Goal: Task Accomplishment & Management: Manage account settings

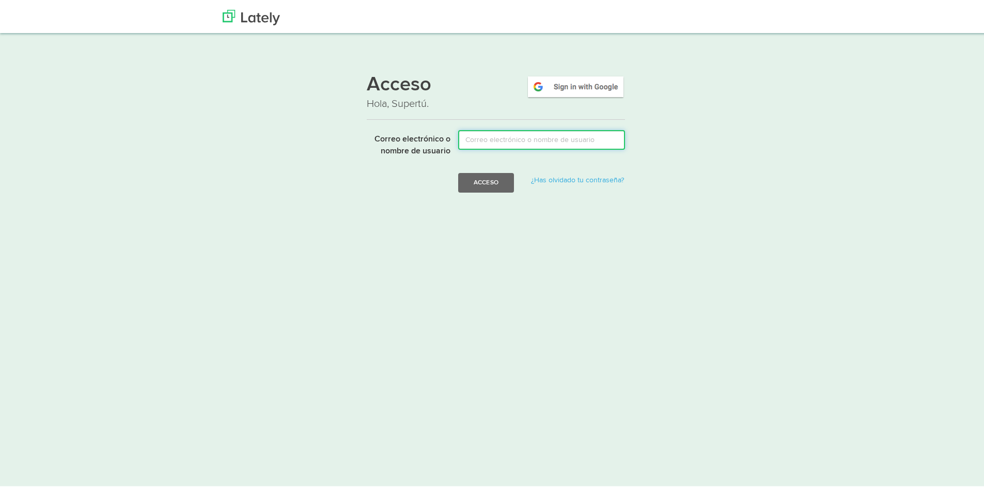
click at [518, 142] on input "Correo electrónico o nombre de usuario" at bounding box center [541, 138] width 167 height 20
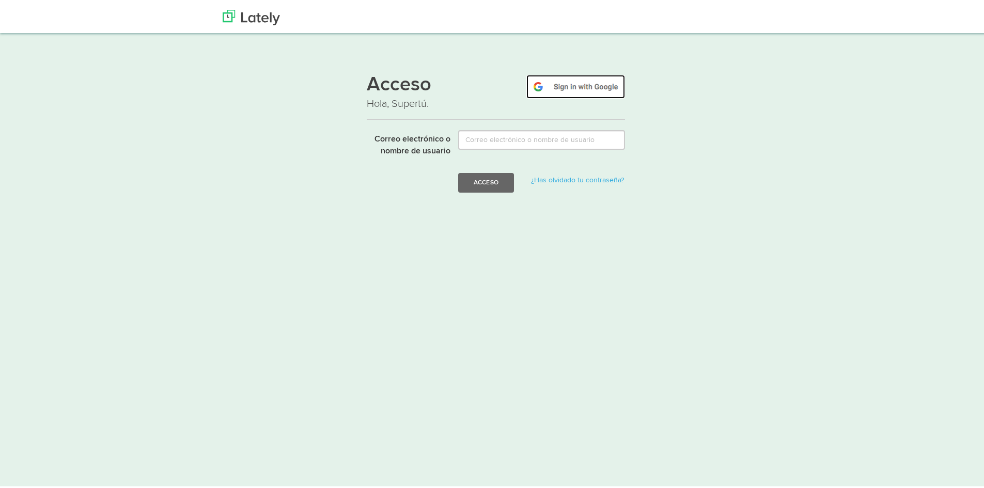
click at [573, 85] on img at bounding box center [576, 85] width 99 height 24
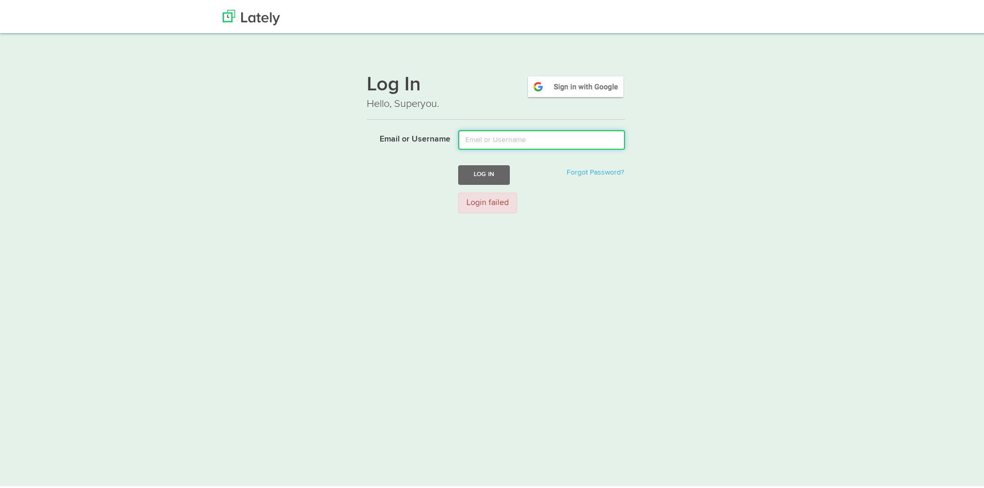
click at [506, 142] on input "Email or Username" at bounding box center [541, 138] width 167 height 20
click at [399, 209] on div "Login failed" at bounding box center [496, 201] width 274 height 21
